Goal: Information Seeking & Learning: Learn about a topic

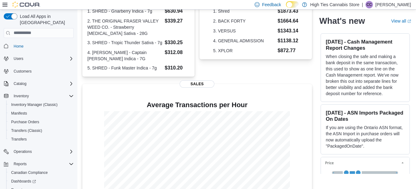
scroll to position [166, 0]
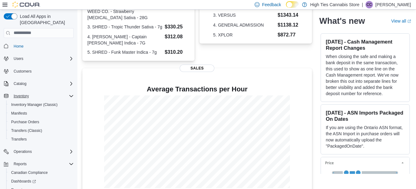
click at [46, 93] on div "Inventory" at bounding box center [42, 96] width 63 height 7
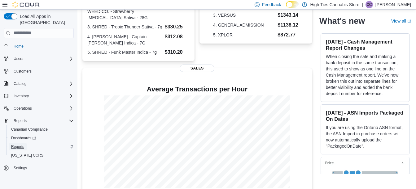
click at [20, 144] on span "Reports" at bounding box center [17, 146] width 13 height 5
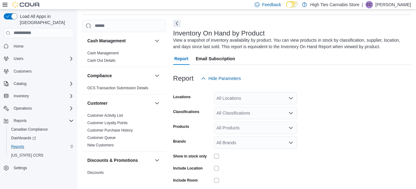
scroll to position [21, 0]
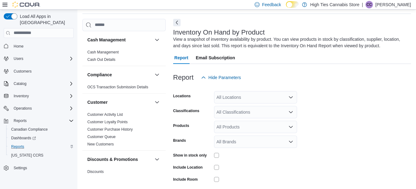
click at [277, 78] on div "Report Hide Parameters" at bounding box center [292, 77] width 238 height 12
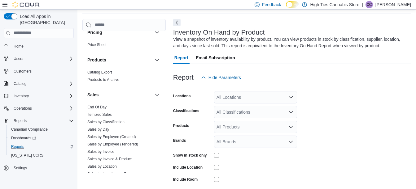
scroll to position [369, 0]
click at [126, 144] on link "Sales by Employee (Tendered)" at bounding box center [112, 144] width 51 height 4
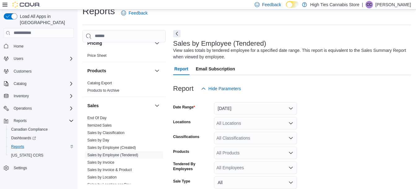
scroll to position [21, 0]
